Goal: Task Accomplishment & Management: Complete application form

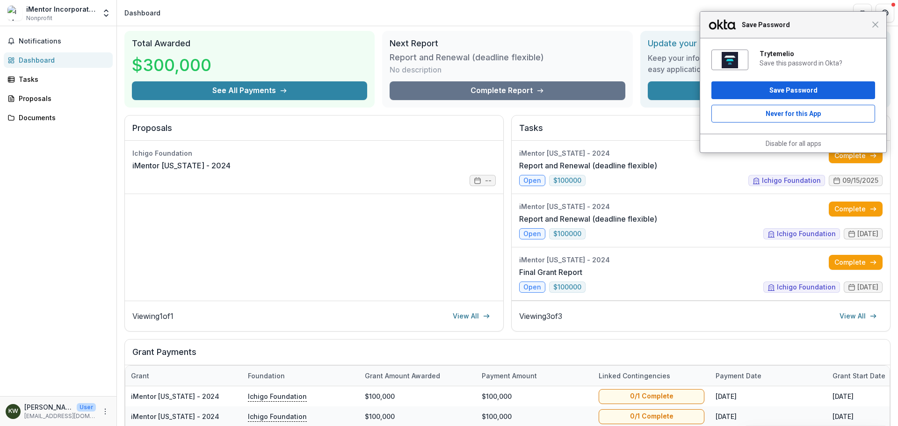
scroll to position [28, 0]
click at [875, 26] on span "Close" at bounding box center [875, 24] width 7 height 7
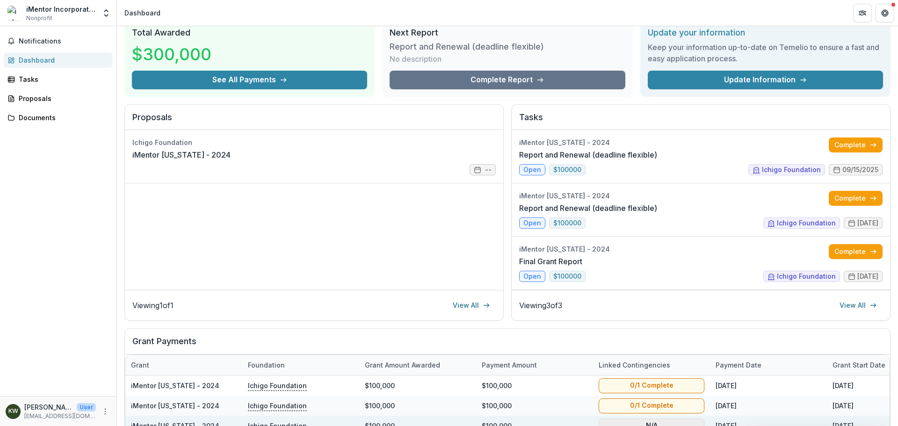
scroll to position [13, 0]
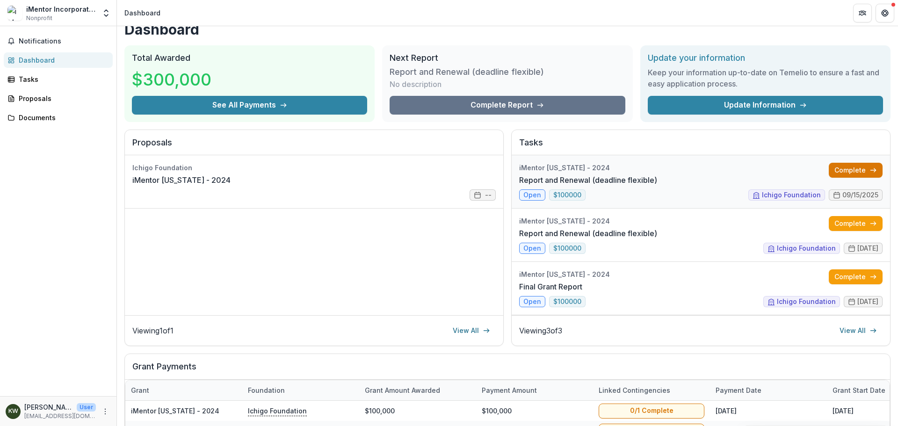
click at [864, 174] on link "Complete" at bounding box center [856, 170] width 54 height 15
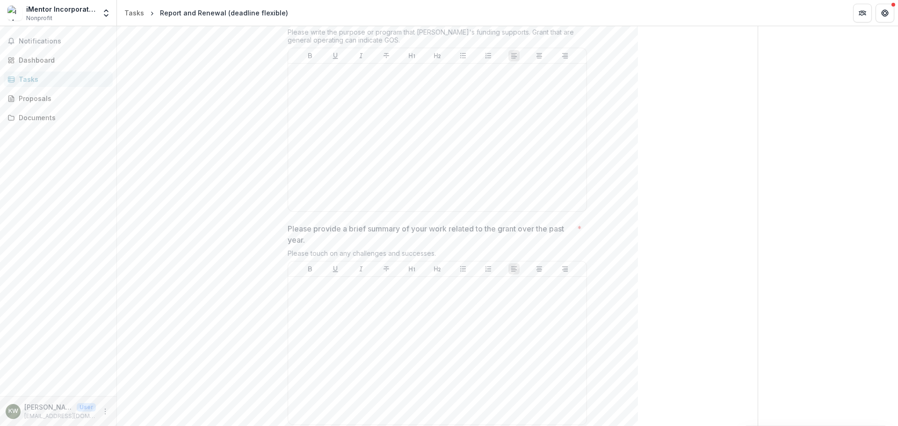
scroll to position [358, 0]
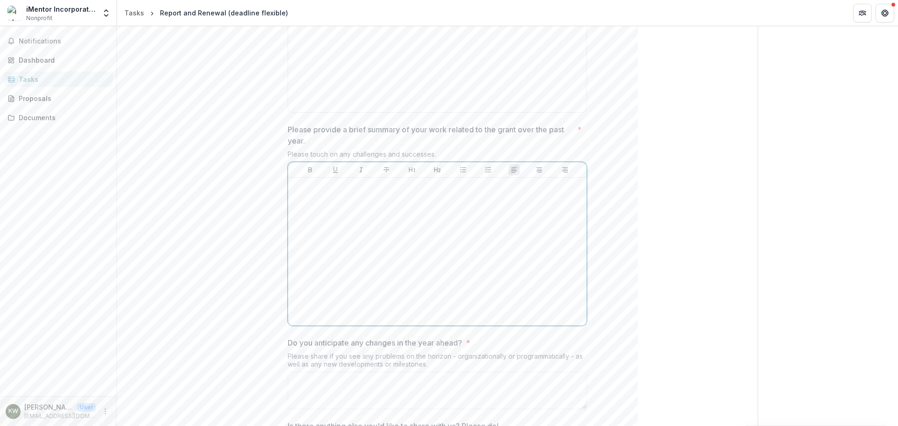
click at [332, 220] on div at bounding box center [437, 251] width 291 height 140
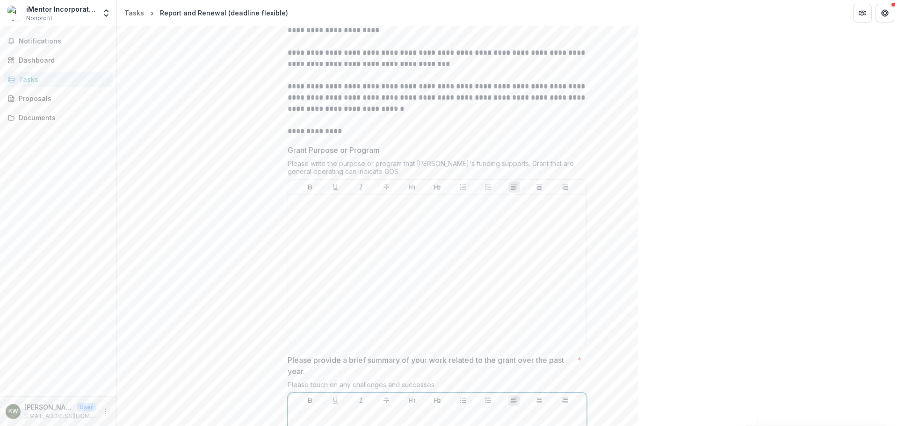
scroll to position [0, 0]
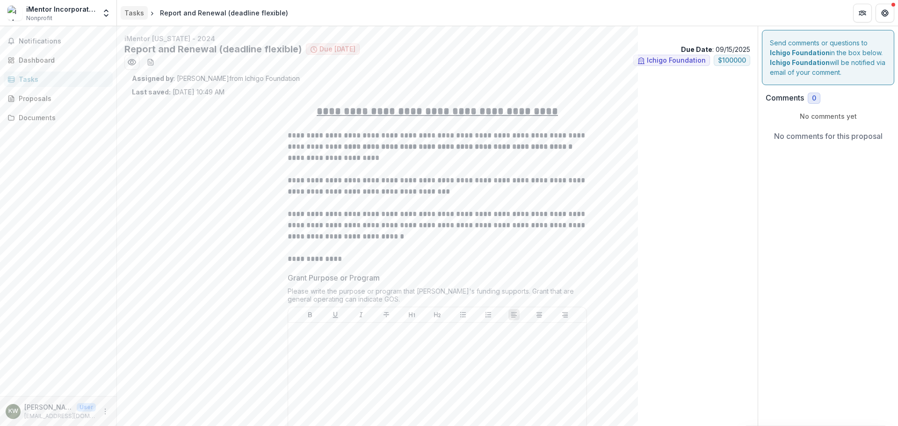
click at [132, 12] on div "Tasks" at bounding box center [134, 13] width 20 height 10
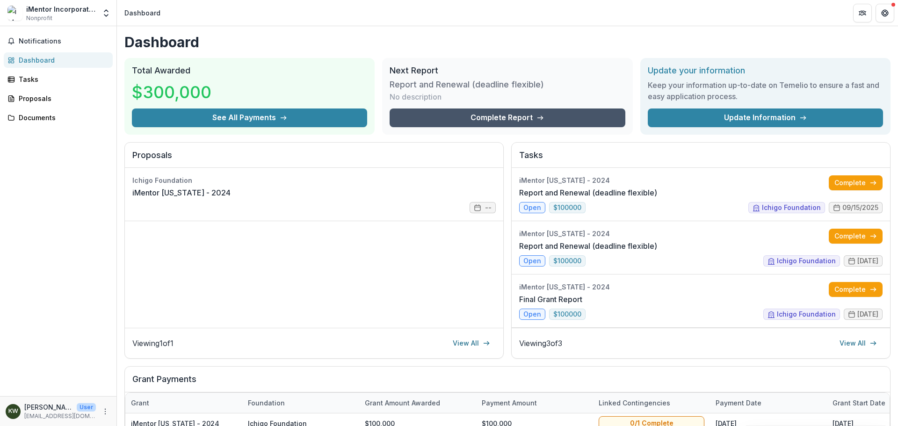
click at [497, 118] on link "Complete Report" at bounding box center [507, 118] width 235 height 19
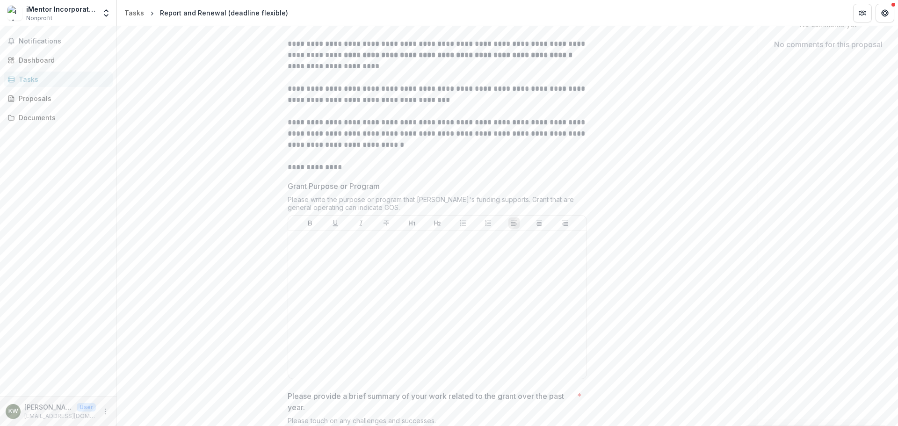
scroll to position [91, 0]
drag, startPoint x: 392, startPoint y: 202, endPoint x: 238, endPoint y: 262, distance: 165.5
click at [370, 277] on div at bounding box center [437, 305] width 291 height 140
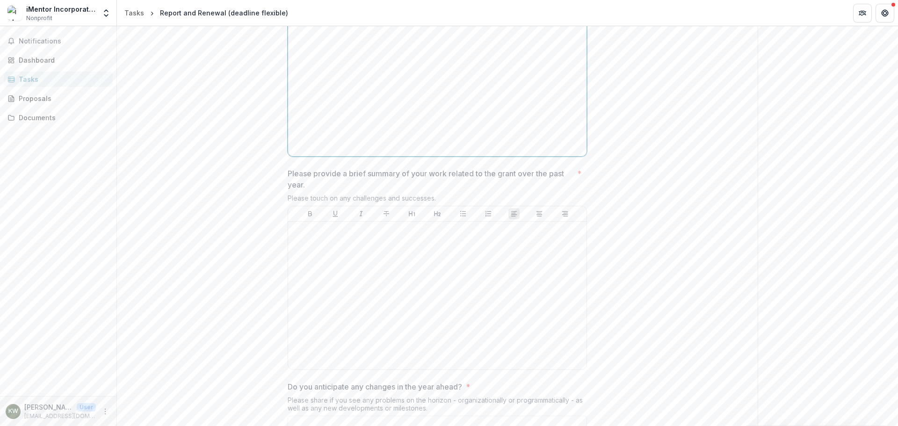
scroll to position [315, 0]
click at [338, 259] on div at bounding box center [437, 295] width 291 height 140
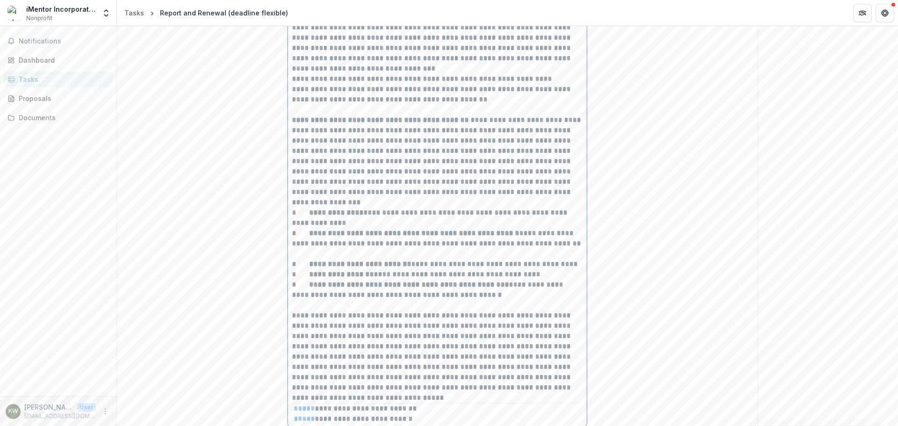
scroll to position [2120, 0]
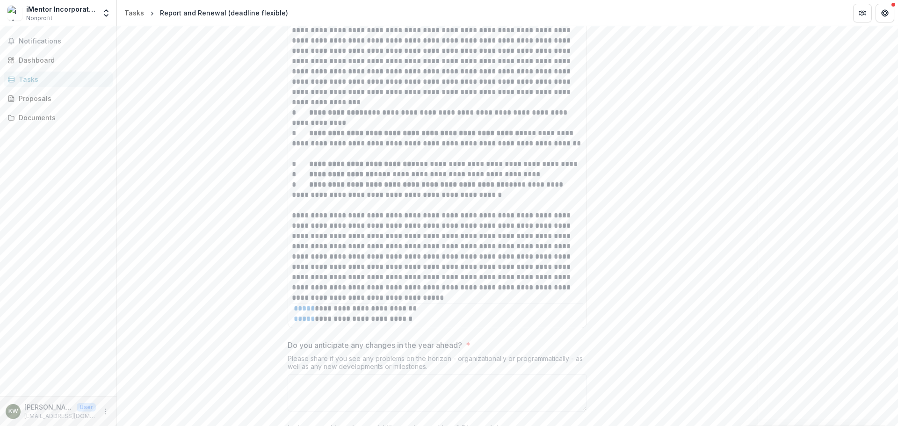
click at [432, 323] on p "**********" at bounding box center [437, 319] width 291 height 10
